Goal: Check status: Check status

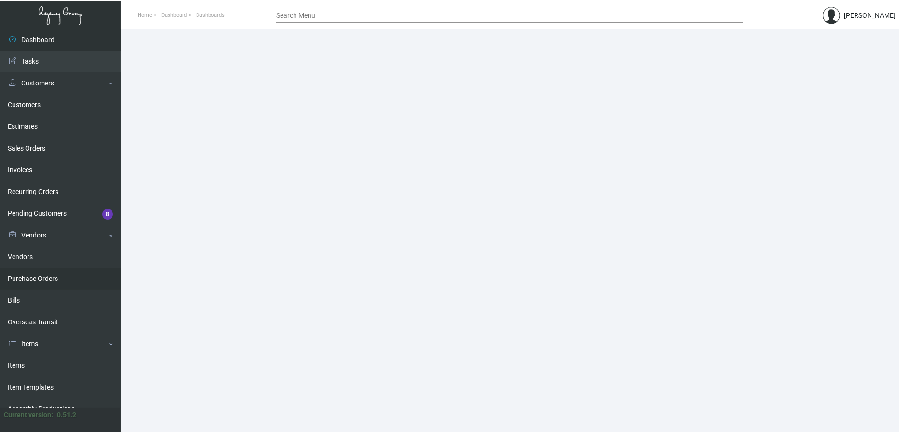
click at [39, 274] on link "Purchase Orders" at bounding box center [60, 279] width 121 height 22
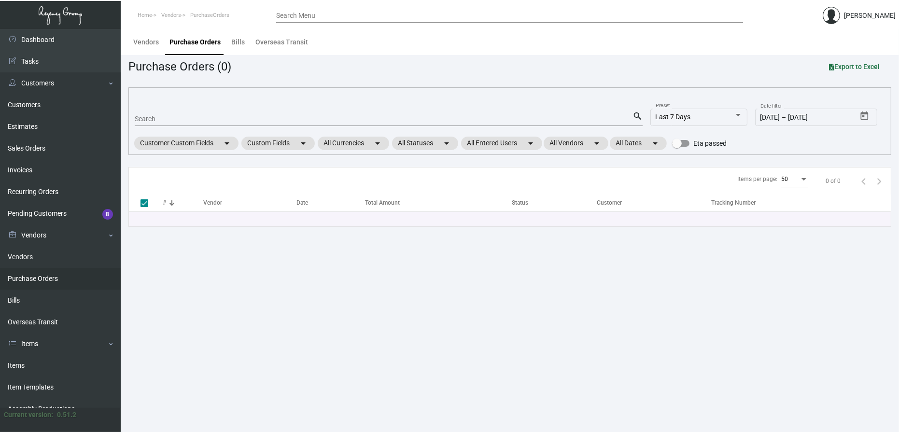
click at [165, 122] on input "Search" at bounding box center [384, 119] width 498 height 8
type input "1018"
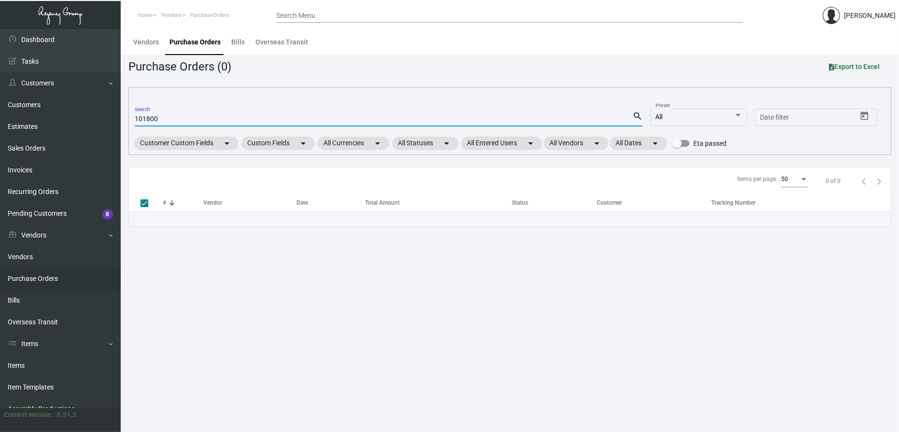
type input "1018002"
checkbox input "false"
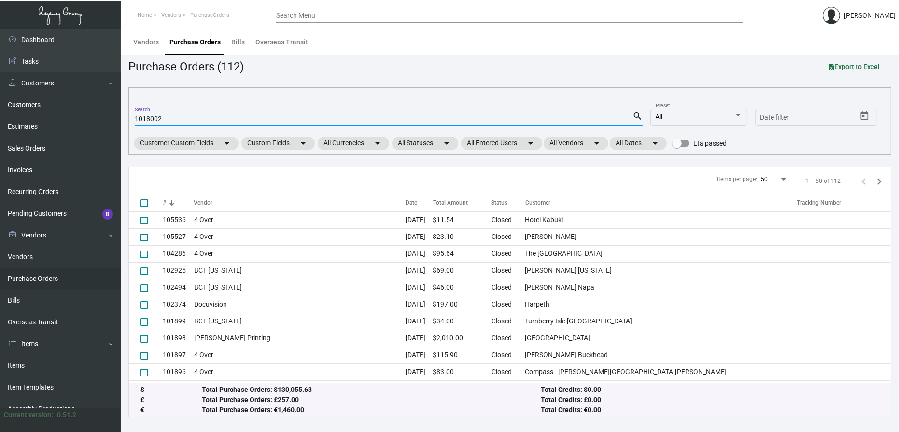
type input "1018002"
checkbox input "true"
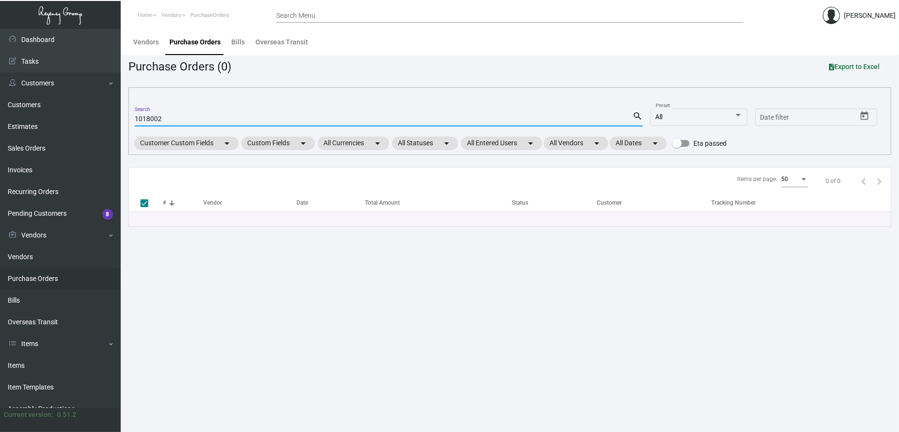
click at [153, 117] on input "1018002" at bounding box center [384, 119] width 498 height 8
type input "101802"
checkbox input "false"
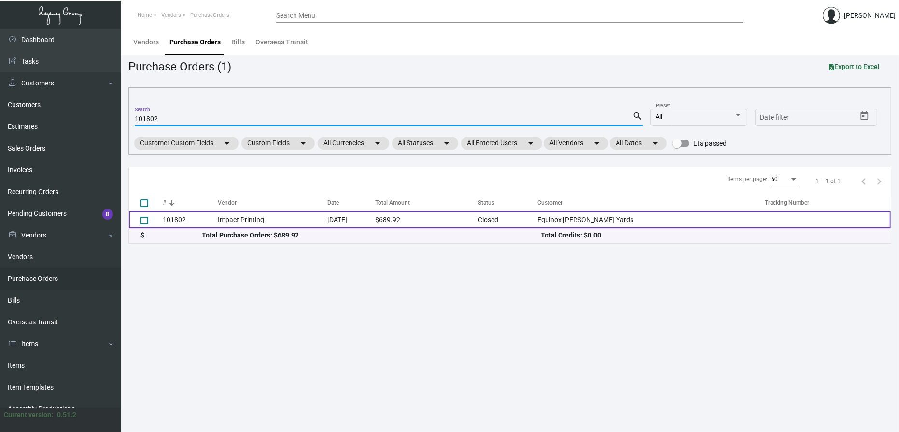
click at [229, 224] on td "Impact Printing" at bounding box center [273, 220] width 110 height 17
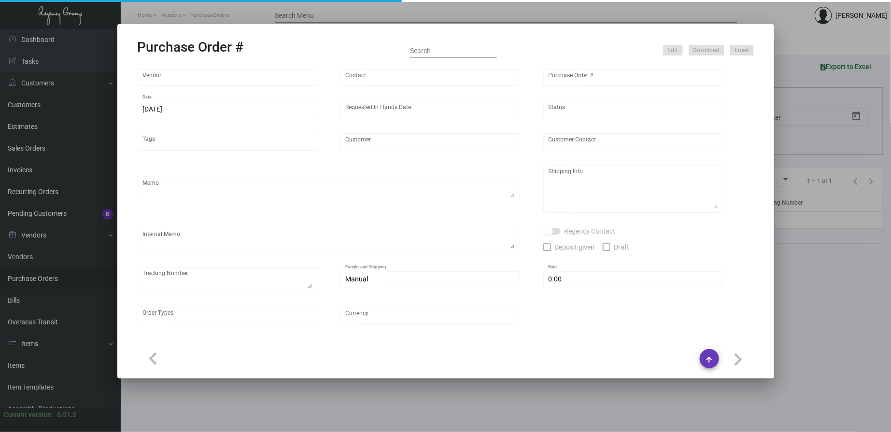
type input "Impact Printing"
type input "Impact Orders"
type input "101802"
type input "[DATE]"
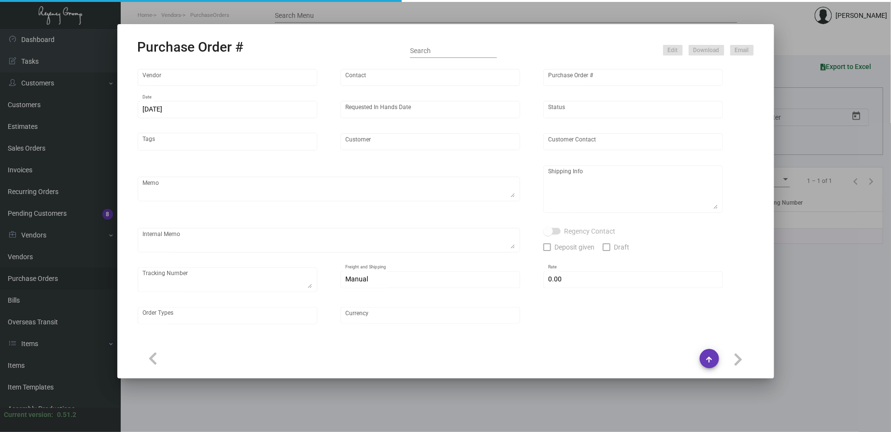
type input "Equinox [PERSON_NAME] Yards"
type textarea "PLEASE SEND PDF PROOFS TO OUR ART TEAM ; [EMAIL_ADDRESS][DOMAIN_NAME] WITH ME I…"
type textarea "Regency Group NJ - [PERSON_NAME] [STREET_ADDRESS]"
type textarea "10.25 - Vendor order #: 71842 // Proofs sent over; APPROVED. [DATE] Shipped for…"
checkbox input "true"
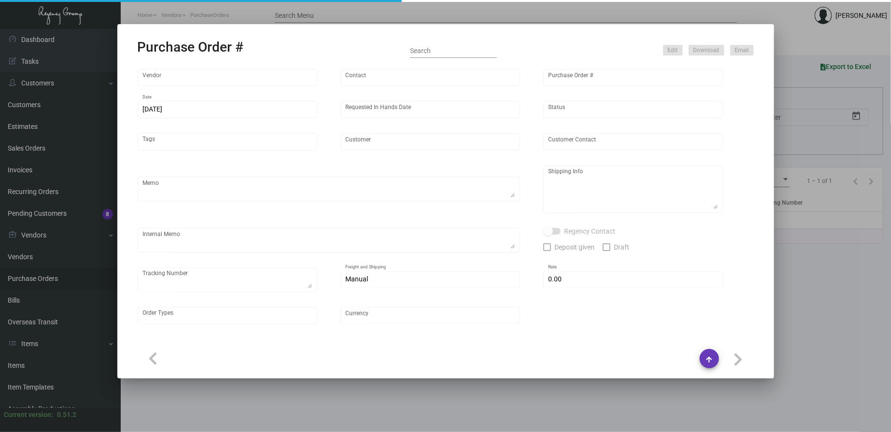
type input "$ 0.00"
type input "United States Dollar $"
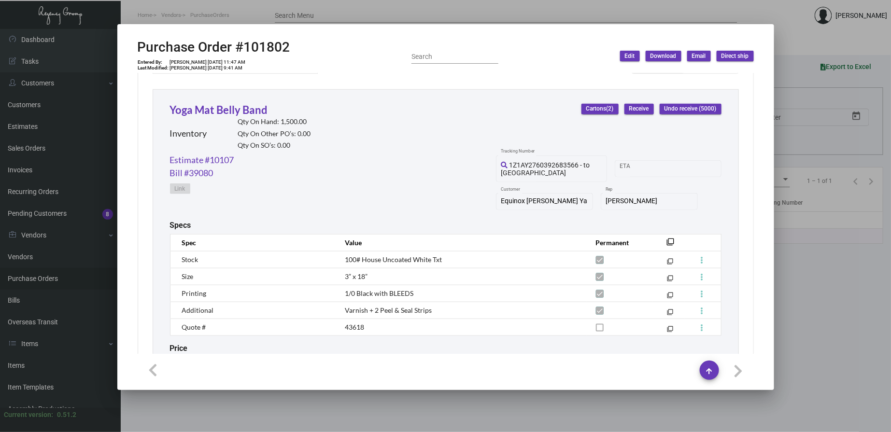
scroll to position [409, 0]
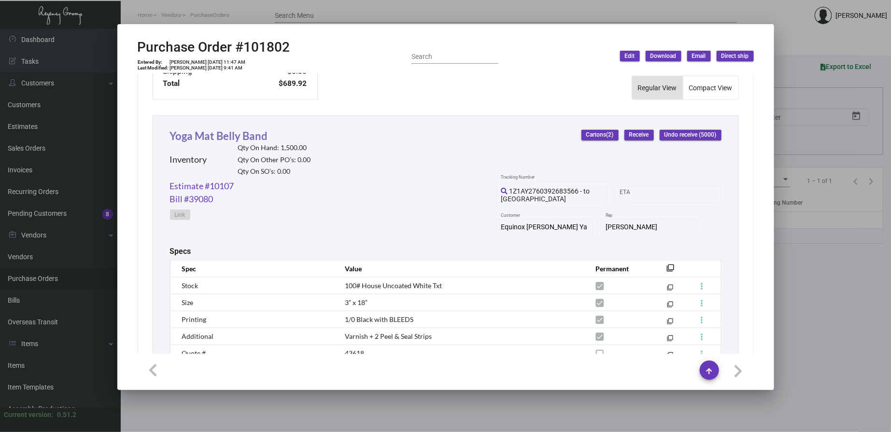
click at [210, 135] on link "Yoga Mat Belly Band" at bounding box center [219, 135] width 98 height 13
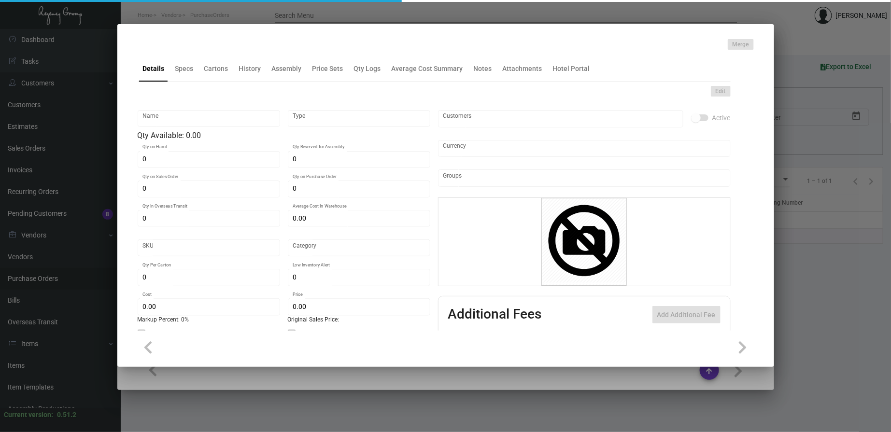
type input "Yoga Mat Belly Band"
type input "Inventory"
type input "1,500"
type input "$ 0.68992"
type input "1198"
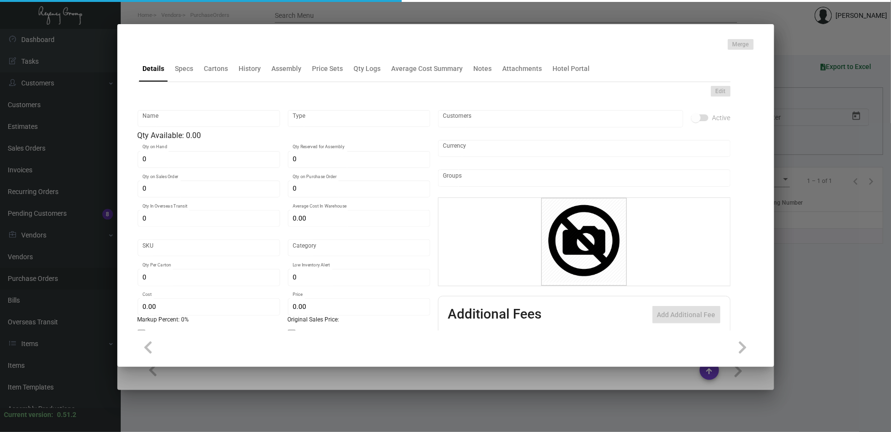
type input "Standard"
type input "2,500"
type input "$ 0.13798"
type input "$ 0.49"
type textarea "Yoga Mat Belly Band: size 18x3 #100 white text stock, printing 1/0 black ink wi…"
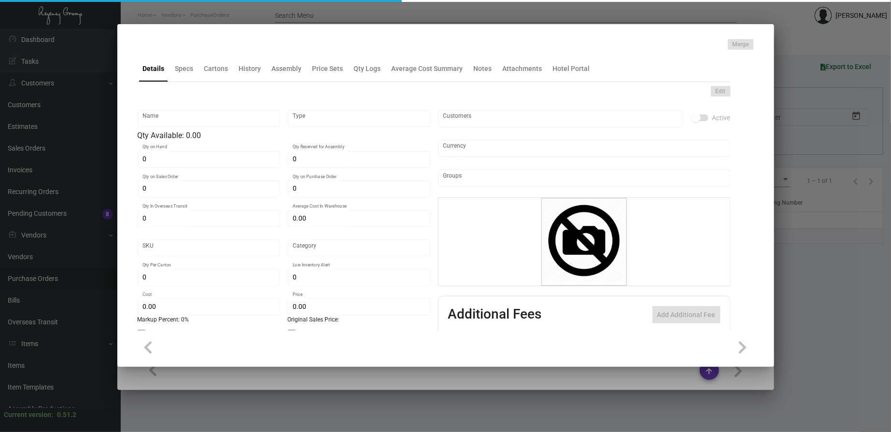
type textarea "Yoga Mat Belly Band: size 18x3 #100 white text stock, printing 1/0 black ink wi…"
checkbox input "true"
type input "United States Dollar $"
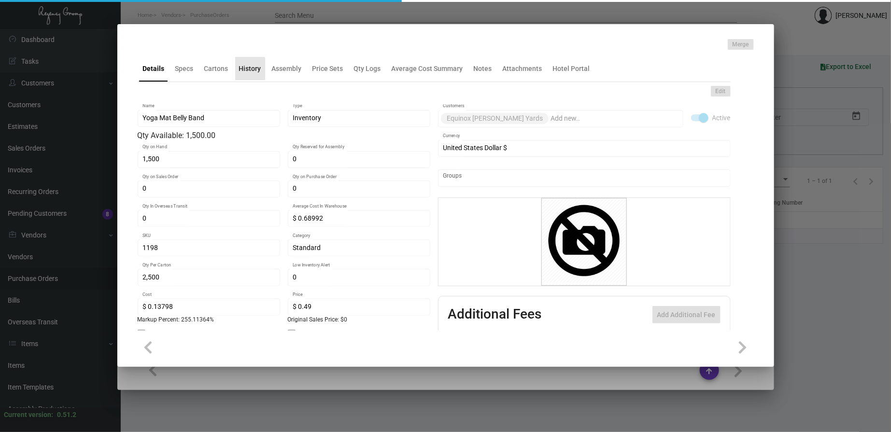
click at [242, 71] on div "History" at bounding box center [250, 69] width 22 height 10
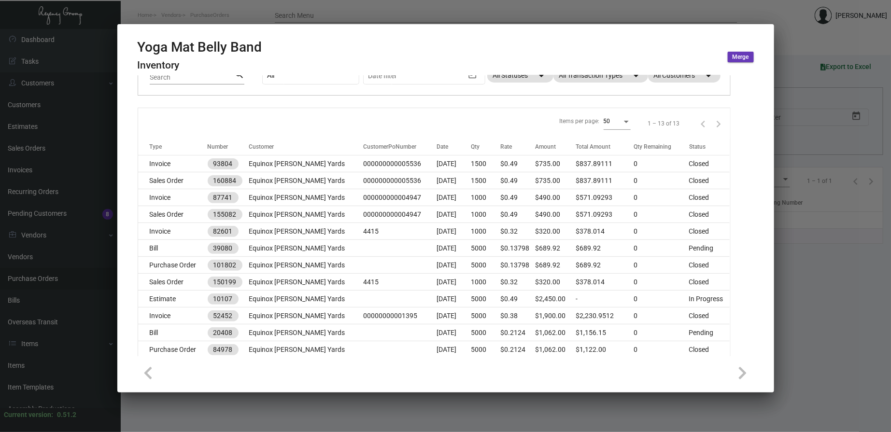
scroll to position [131, 0]
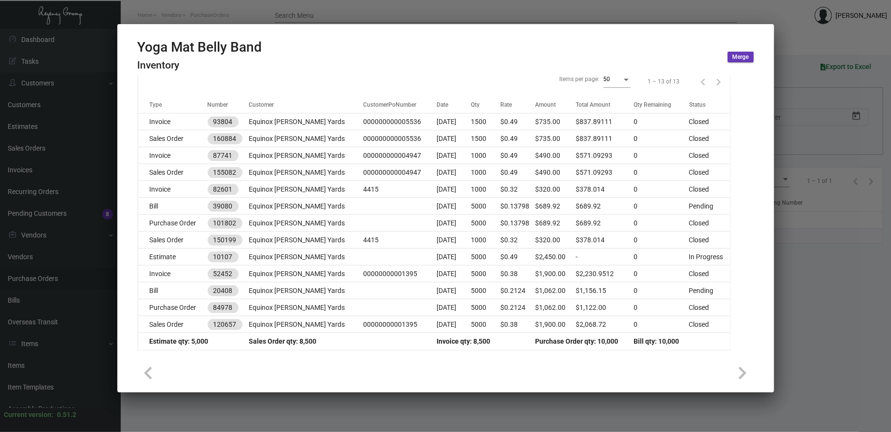
click at [535, 26] on mat-dialog-container "Yoga Mat Belly Band Inventory Merge Details Specs Cartons History Assembly Pric…" at bounding box center [445, 208] width 657 height 369
click at [550, 14] on div at bounding box center [445, 216] width 891 height 432
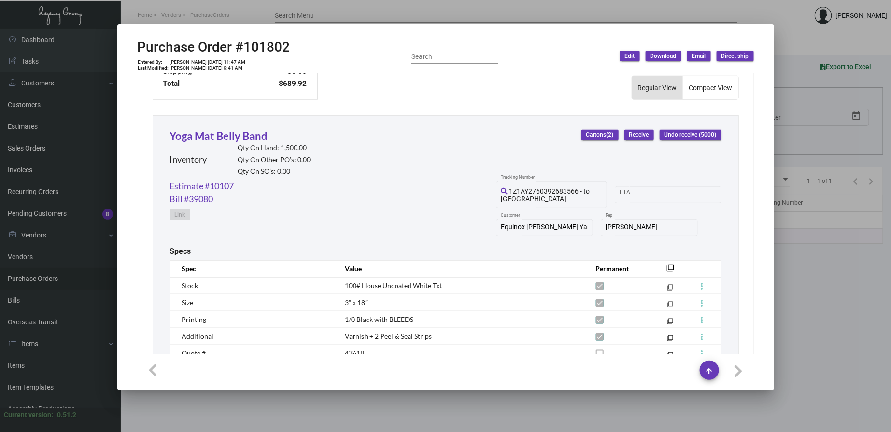
click at [384, 139] on div "Yoga Mat Belly Band Inventory Qty On Hand: 1,500.00 Qty On Other PO’s: 0.00 Qty…" at bounding box center [446, 154] width 552 height 52
click at [430, 238] on div "Estimate #10107 Bill #39080 Link 1Z1AY2760392683566 - to NJ Tracking Number Sta…" at bounding box center [446, 213] width 552 height 67
click at [68, 266] on div at bounding box center [445, 216] width 891 height 432
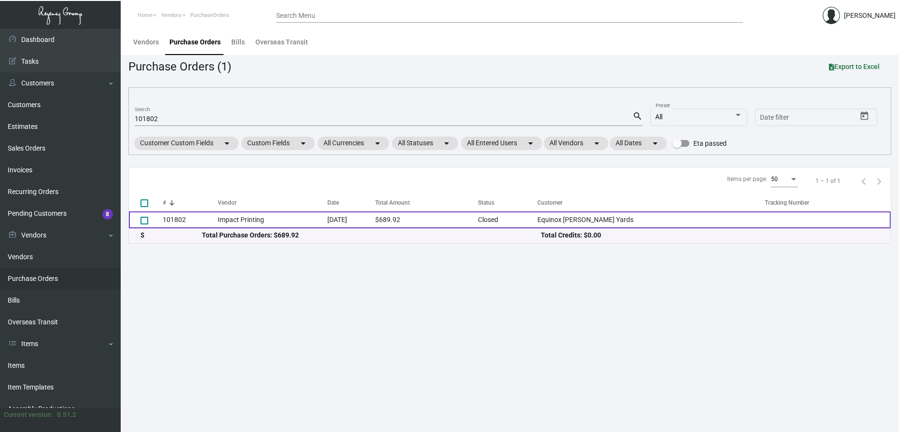
click at [196, 217] on td "101802" at bounding box center [190, 220] width 55 height 17
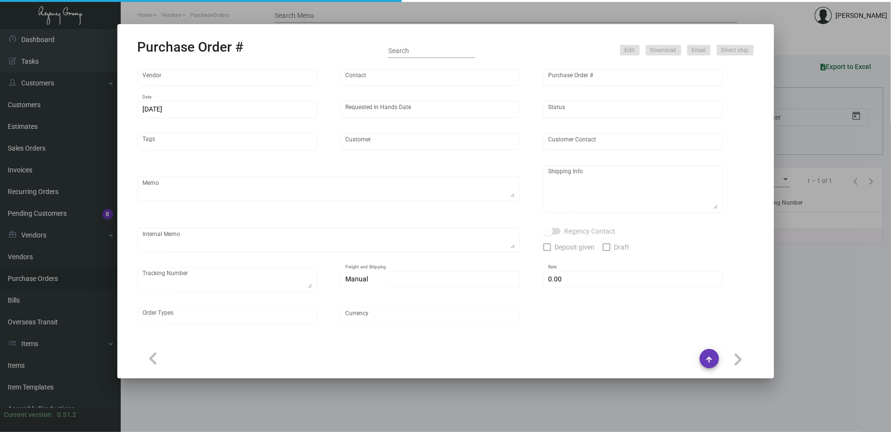
type input "Impact Printing"
type input "Impact Orders"
type input "101802"
type input "[DATE]"
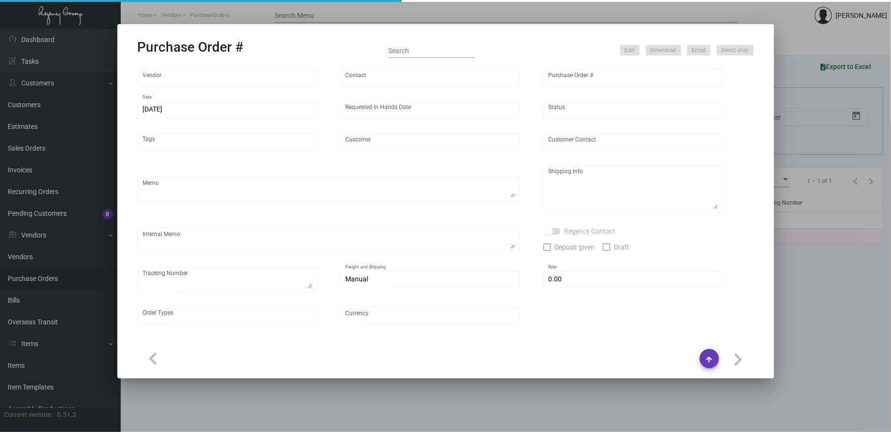
type input "Equinox [PERSON_NAME] Yards"
type textarea "PLEASE SEND PDF PROOFS TO OUR ART TEAM ; [EMAIL_ADDRESS][DOMAIN_NAME] WITH ME I…"
type textarea "Regency Group NJ - [PERSON_NAME] [STREET_ADDRESS]"
type textarea "10.25 - Vendor order #: 71842 // Proofs sent over; APPROVED. [DATE] Shipped for…"
checkbox input "true"
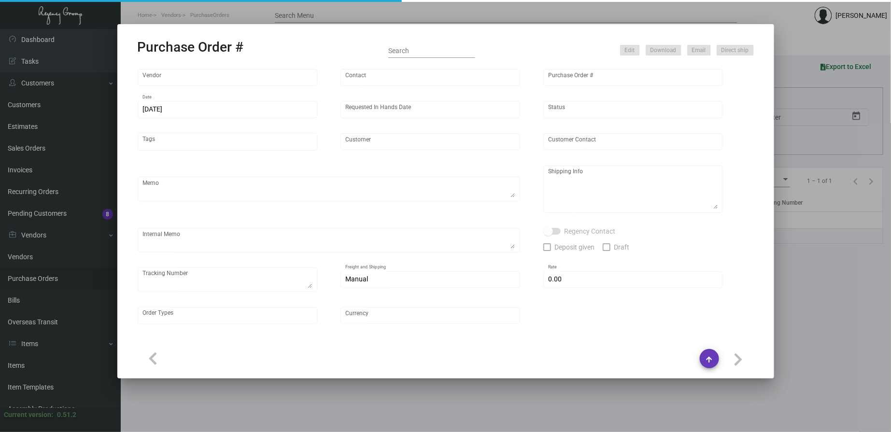
type input "$ 0.00"
type input "United States Dollar $"
